Goal: Transaction & Acquisition: Purchase product/service

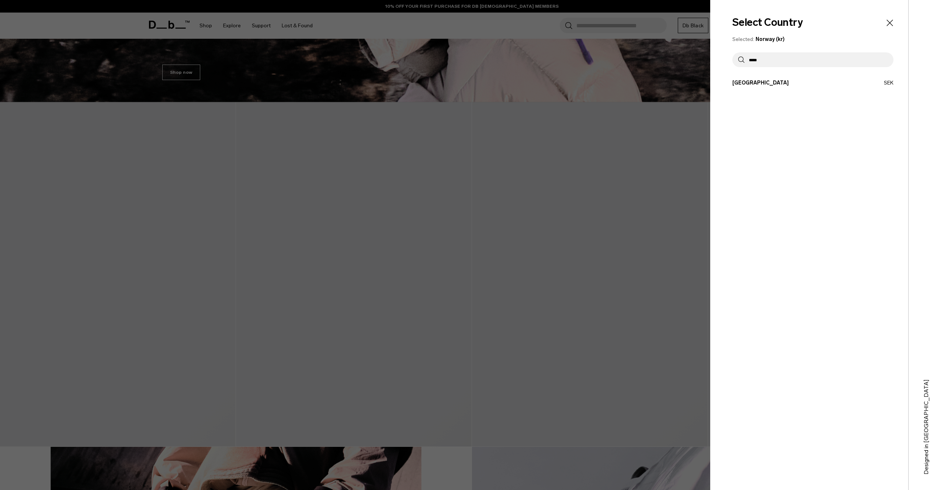
type input "*****"
click at [754, 79] on button "[GEOGRAPHIC_DATA] SEK" at bounding box center [812, 83] width 161 height 8
click at [741, 83] on button "[GEOGRAPHIC_DATA] SEK" at bounding box center [812, 83] width 161 height 8
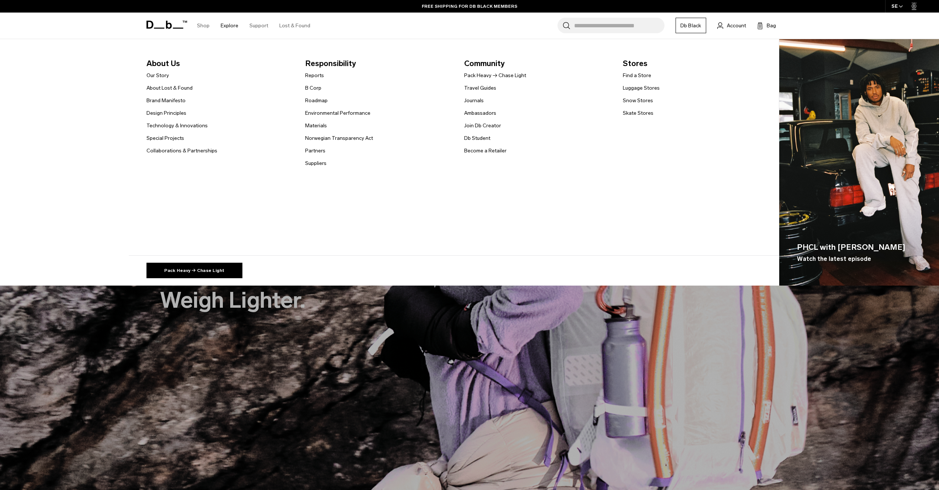
click at [227, 25] on link "Explore" at bounding box center [230, 26] width 18 height 26
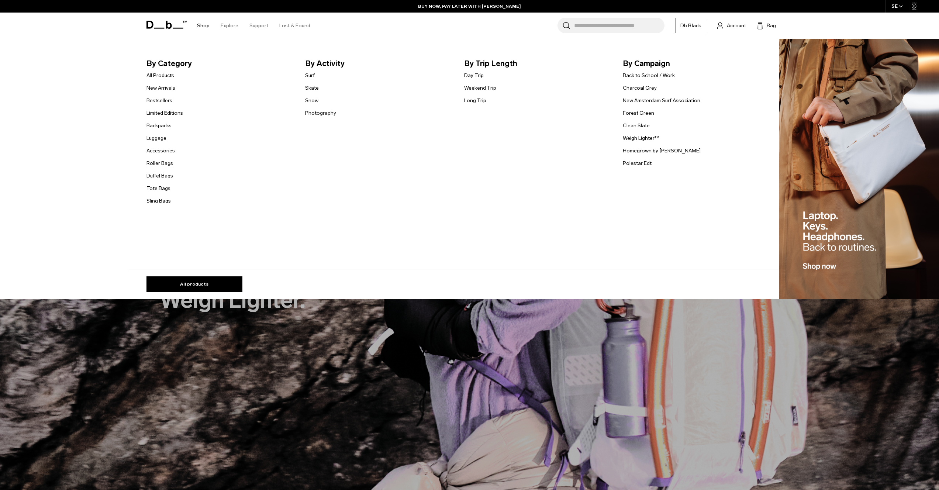
click at [166, 164] on link "Roller Bags" at bounding box center [159, 163] width 27 height 8
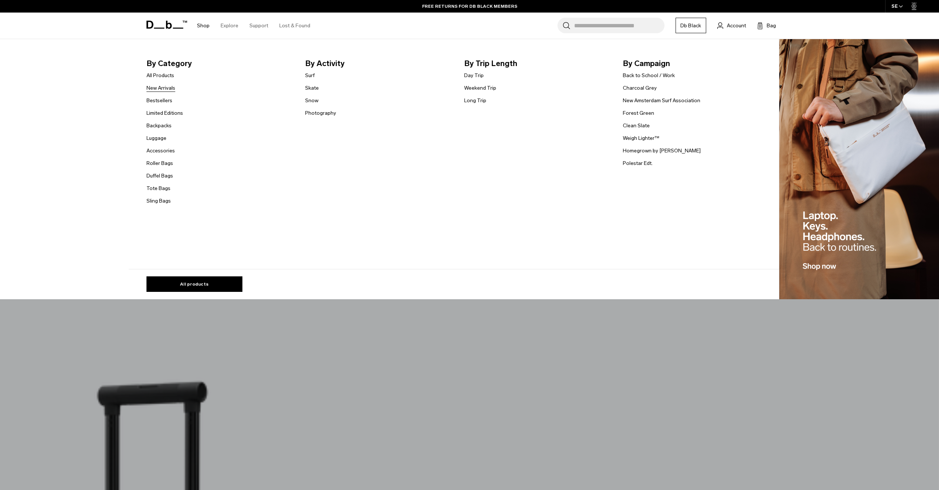
click at [169, 90] on link "New Arrivals" at bounding box center [160, 88] width 29 height 8
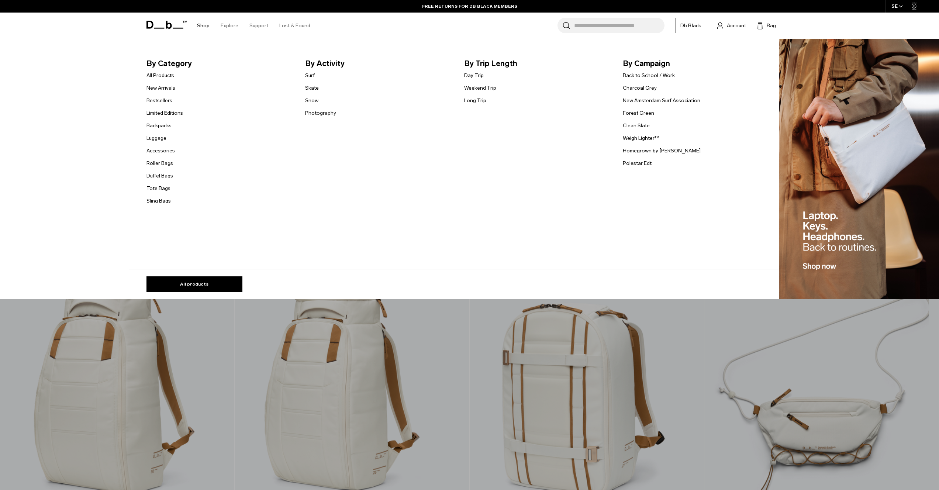
click at [161, 140] on link "Luggage" at bounding box center [156, 138] width 20 height 8
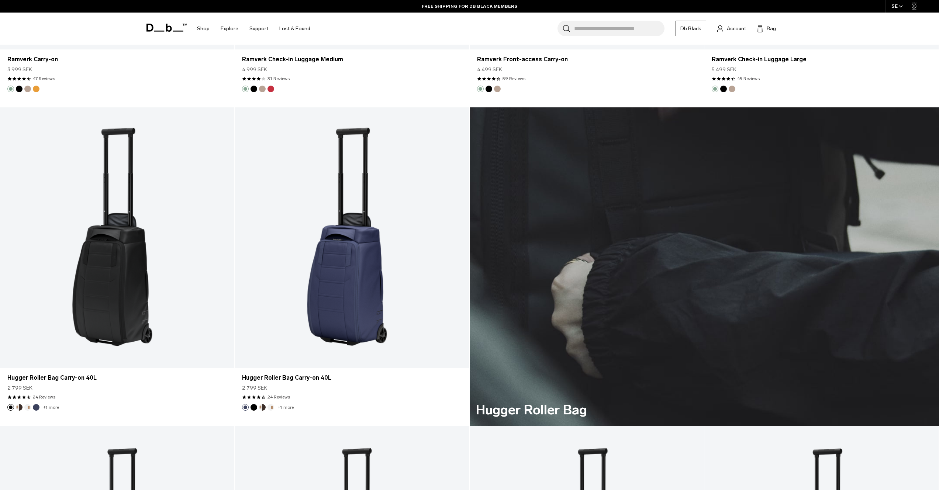
scroll to position [2446, 0]
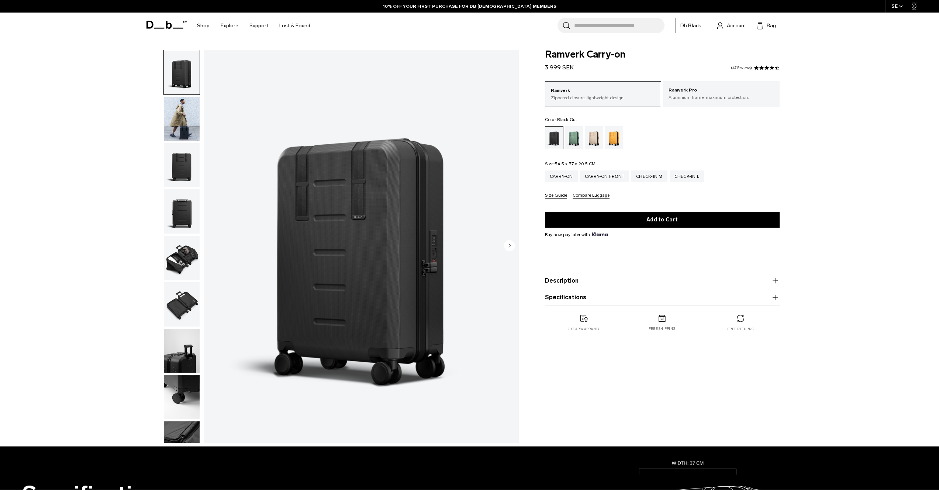
click at [184, 168] on img "button" at bounding box center [182, 165] width 36 height 44
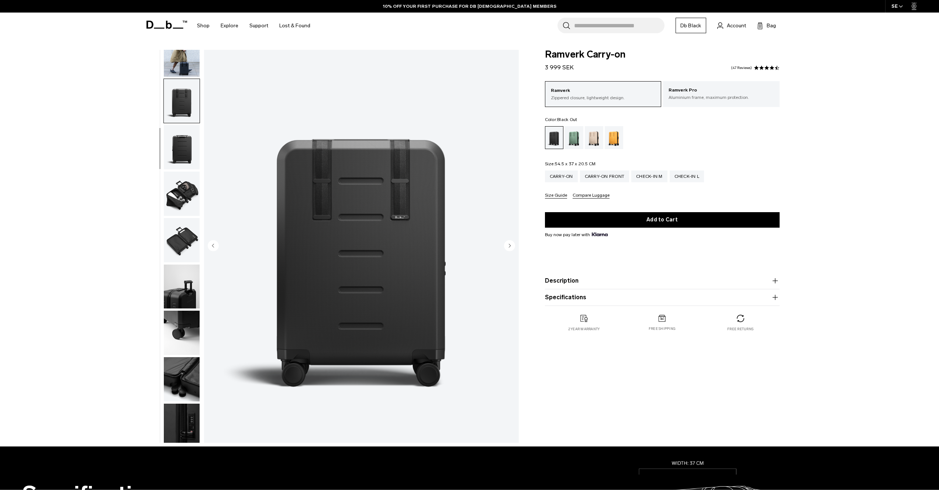
scroll to position [70, 0]
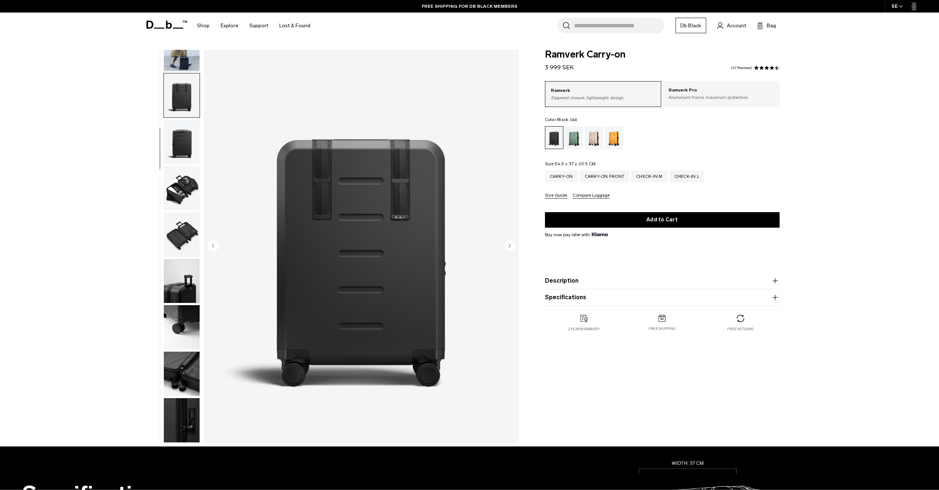
click at [184, 181] on img "button" at bounding box center [182, 188] width 36 height 44
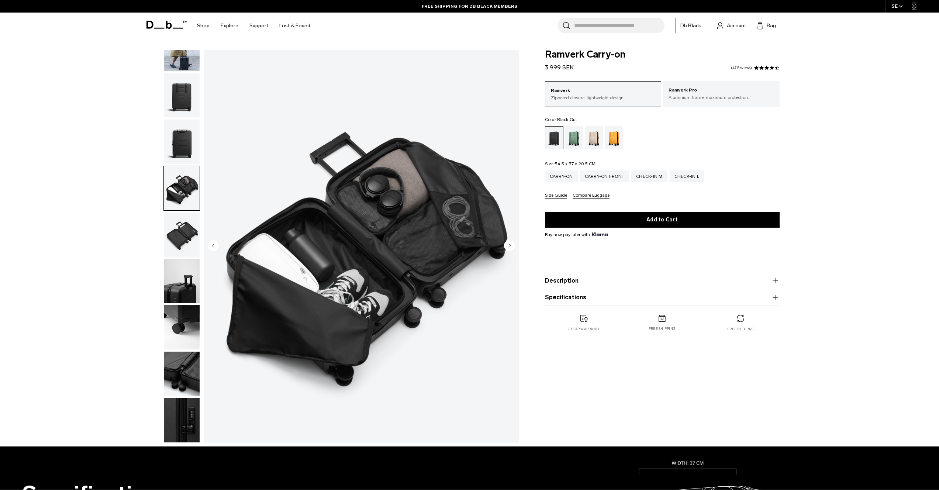
click at [186, 211] on ul at bounding box center [181, 246] width 37 height 393
click at [185, 228] on img "button" at bounding box center [182, 234] width 36 height 44
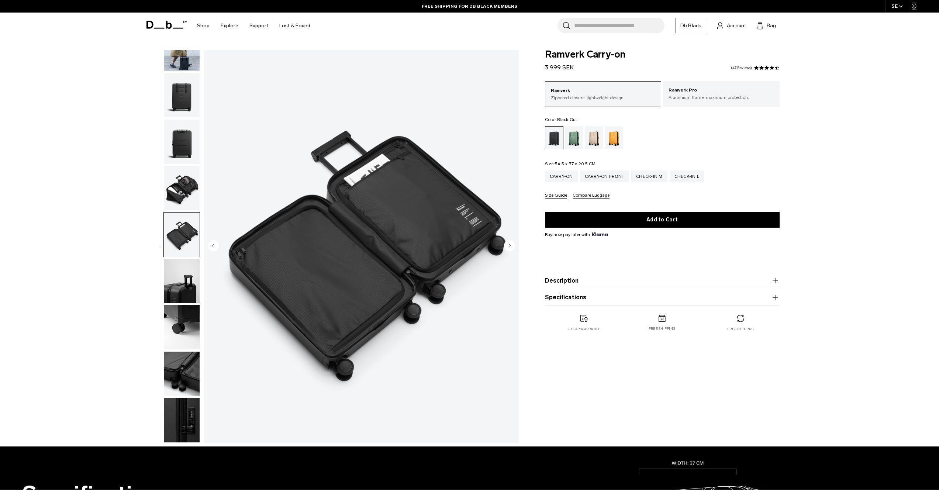
click at [183, 259] on img "button" at bounding box center [182, 281] width 36 height 44
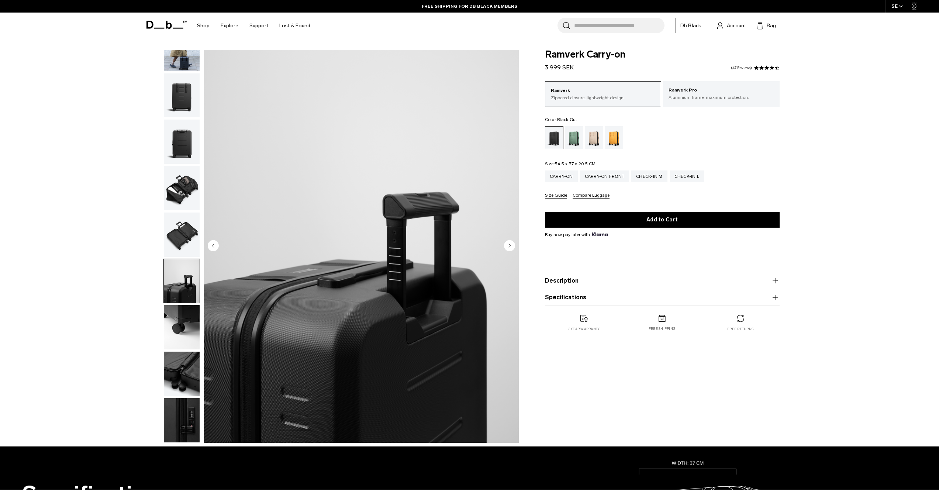
click at [184, 319] on img "button" at bounding box center [182, 327] width 36 height 44
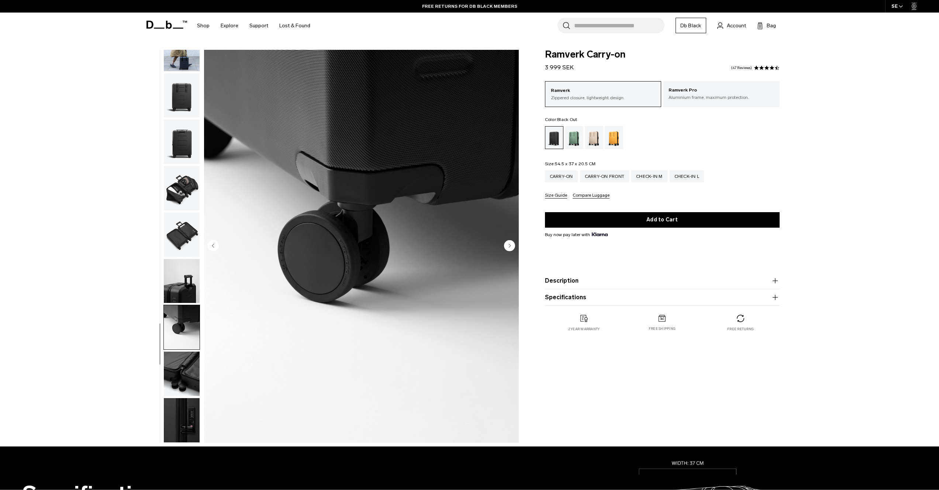
click at [180, 374] on img "button" at bounding box center [182, 373] width 36 height 44
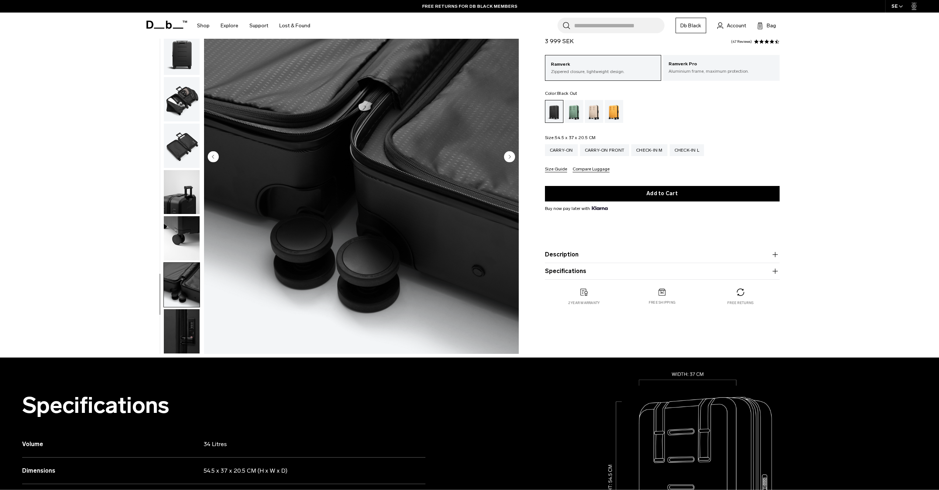
scroll to position [127, 0]
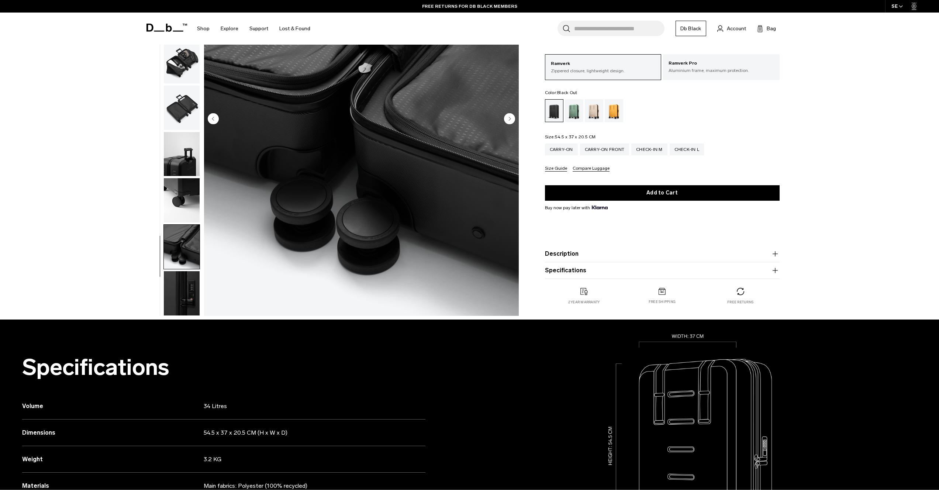
click at [178, 296] on img "button" at bounding box center [182, 293] width 36 height 44
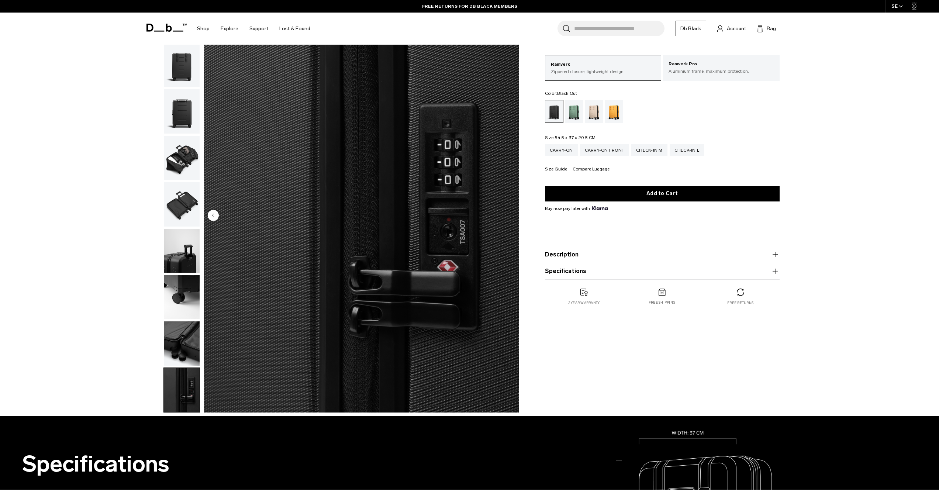
scroll to position [0, 0]
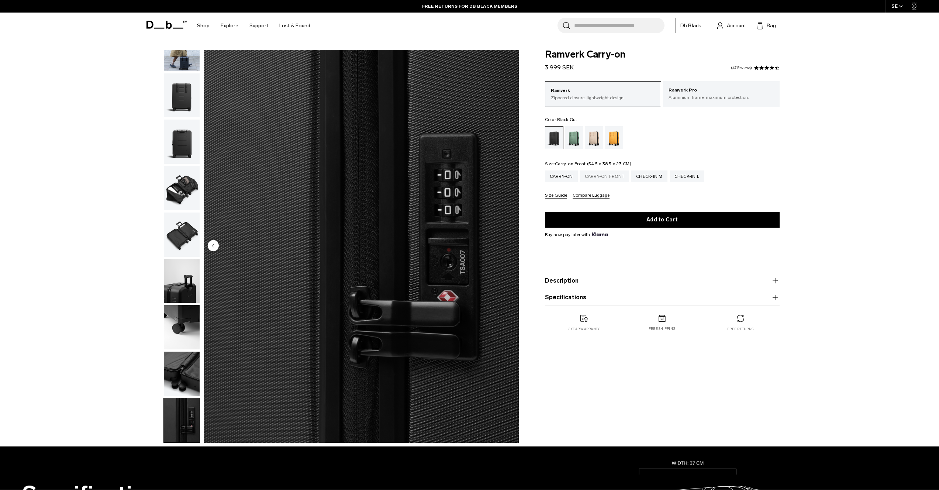
click at [625, 174] on div "Carry-on Front" at bounding box center [604, 176] width 49 height 12
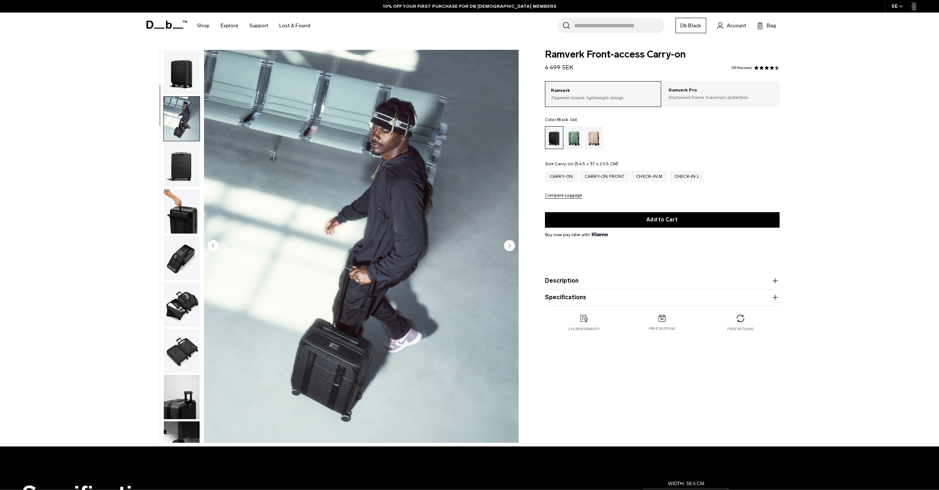
scroll to position [46, 0]
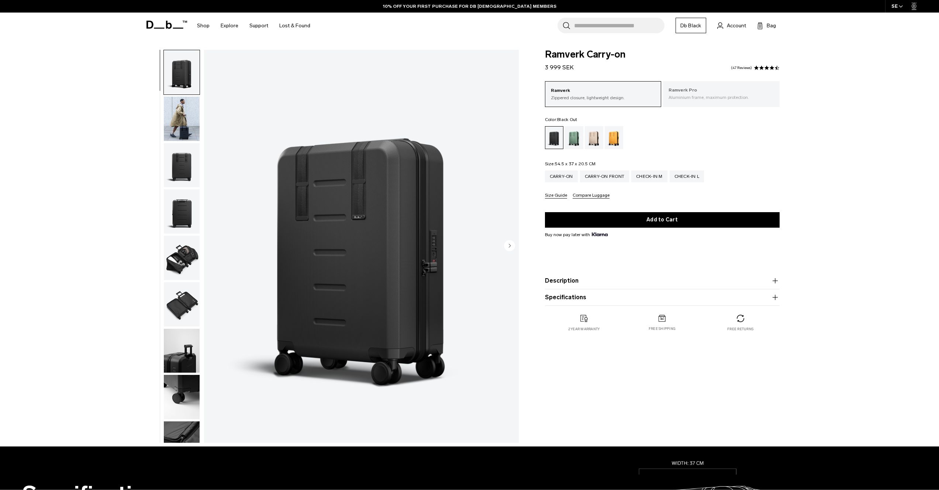
click at [692, 97] on p "Aluminium frame, maximum protection." at bounding box center [720, 97] width 105 height 7
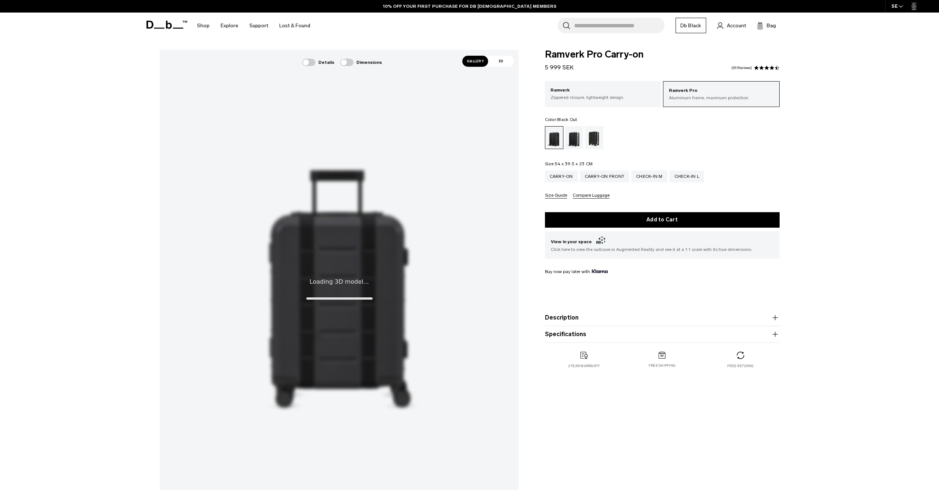
click at [682, 135] on ul at bounding box center [662, 137] width 235 height 23
drag, startPoint x: 323, startPoint y: 309, endPoint x: 431, endPoint y: 319, distance: 108.9
click at [431, 319] on x-fibbl-model-viewer at bounding box center [339, 288] width 359 height 477
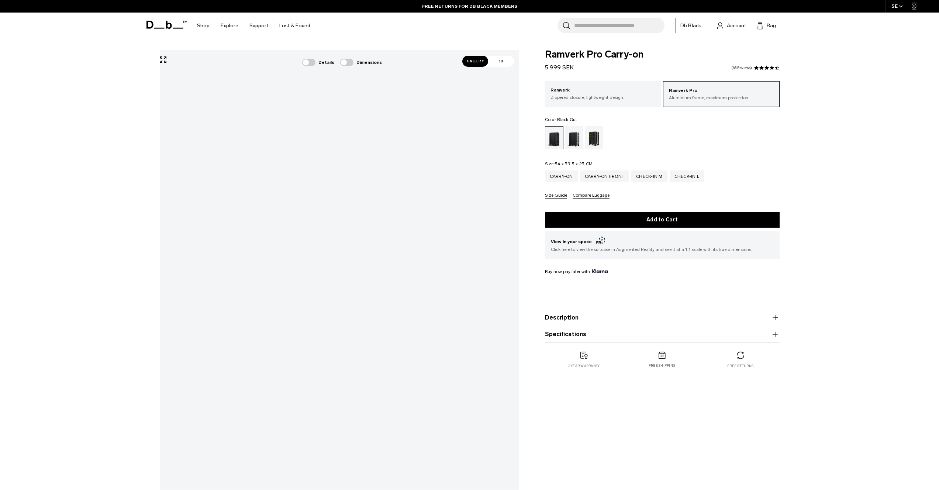
click at [522, 286] on div "Details Dimensions" at bounding box center [330, 290] width 385 height 481
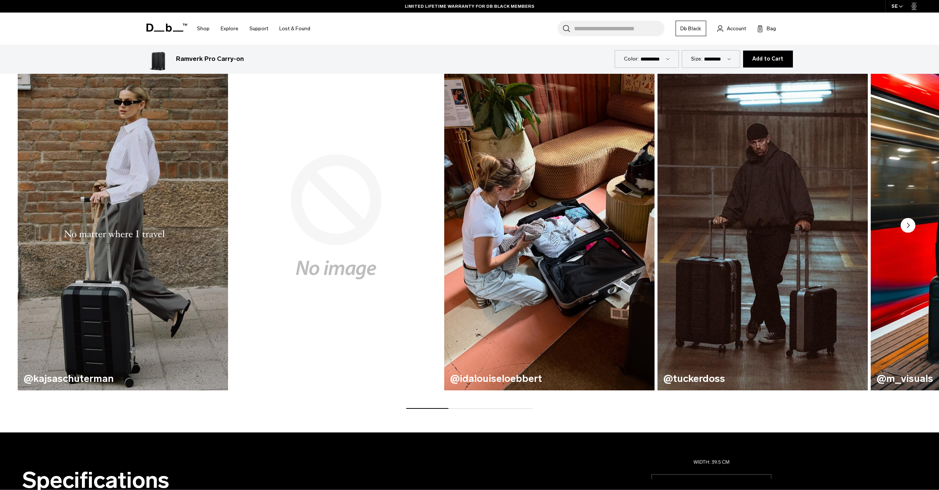
scroll to position [539, 0]
